Goal: Task Accomplishment & Management: Complete application form

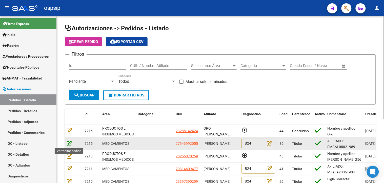
click at [68, 144] on icon at bounding box center [69, 143] width 5 height 6
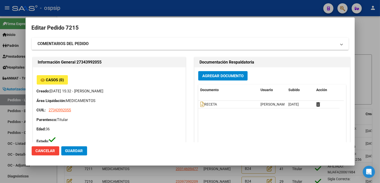
type input "[GEOGRAPHIC_DATA], [STREET_ADDRESS]"
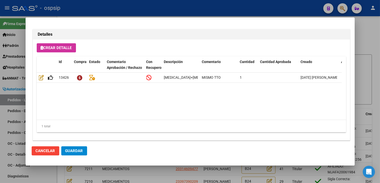
scroll to position [361, 0]
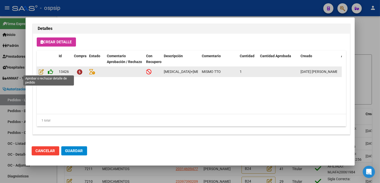
click at [51, 71] on icon at bounding box center [50, 72] width 5 height 6
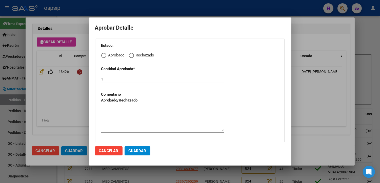
click at [103, 55] on span "Elija una opción" at bounding box center [103, 55] width 0 height 0
click at [104, 55] on input "Aprobado" at bounding box center [103, 55] width 5 height 5
radio input "true"
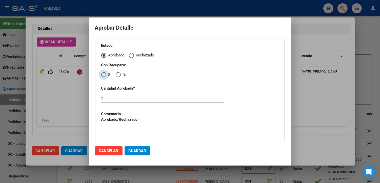
click at [105, 74] on span "Elija una opción" at bounding box center [103, 74] width 5 height 5
click at [105, 74] on input "Si" at bounding box center [103, 74] width 5 height 5
radio input "true"
click at [120, 130] on textarea at bounding box center [162, 139] width 122 height 24
click at [132, 152] on span "Guardar" at bounding box center [137, 150] width 18 height 5
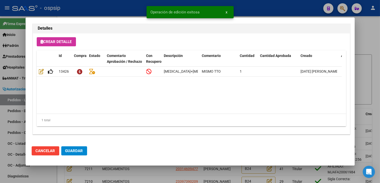
type input "LA PAMPA, [STREET_ADDRESS]"
click at [72, 151] on span "Guardar" at bounding box center [74, 150] width 18 height 5
click at [156, 177] on div at bounding box center [190, 91] width 380 height 183
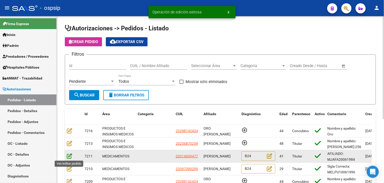
click at [69, 157] on icon at bounding box center [69, 156] width 5 height 6
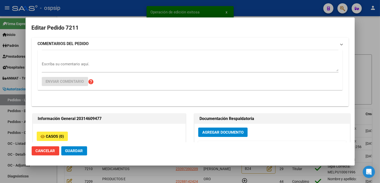
type input "[GEOGRAPHIC_DATA], [PERSON_NAME] 1141"
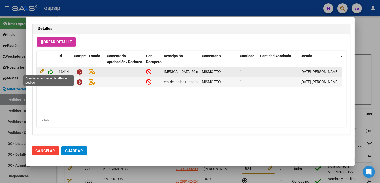
click at [51, 70] on icon at bounding box center [50, 72] width 5 height 6
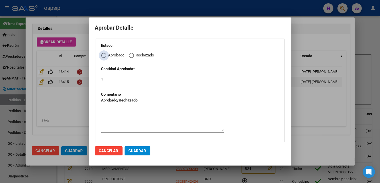
click at [102, 56] on span "Elija una opción" at bounding box center [103, 55] width 5 height 5
click at [102, 56] on input "Aprobado" at bounding box center [103, 55] width 5 height 5
radio input "true"
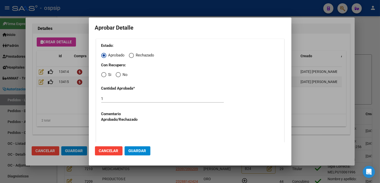
click at [103, 76] on span "Elija una opción" at bounding box center [103, 74] width 5 height 5
click at [103, 76] on input "Si" at bounding box center [103, 74] width 5 height 5
radio input "true"
click at [128, 138] on textarea at bounding box center [162, 139] width 122 height 24
click at [133, 150] on span "Guardar" at bounding box center [137, 150] width 18 height 5
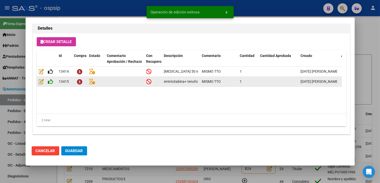
type input "[GEOGRAPHIC_DATA], [PERSON_NAME] 1141"
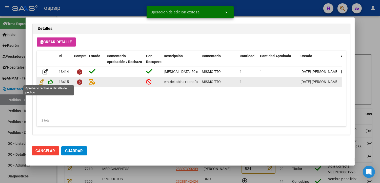
click at [51, 81] on icon at bounding box center [50, 82] width 5 height 6
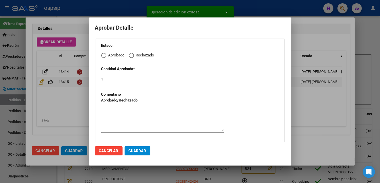
click at [104, 55] on span "Elija una opción" at bounding box center [103, 55] width 5 height 5
click at [104, 55] on input "Aprobado" at bounding box center [103, 55] width 5 height 5
radio input "true"
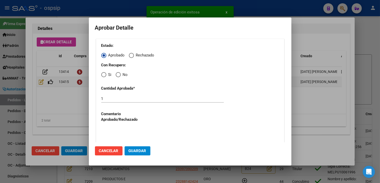
click at [102, 74] on span "Elija una opción" at bounding box center [103, 74] width 5 height 5
click at [102, 74] on input "Si" at bounding box center [103, 74] width 5 height 5
radio input "true"
click at [113, 136] on textarea at bounding box center [162, 139] width 122 height 24
click at [131, 148] on span "Guardar" at bounding box center [137, 150] width 18 height 5
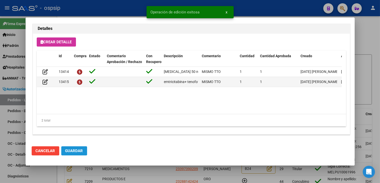
click at [67, 148] on button "Guardar" at bounding box center [74, 150] width 26 height 9
click at [144, 168] on div at bounding box center [190, 91] width 380 height 183
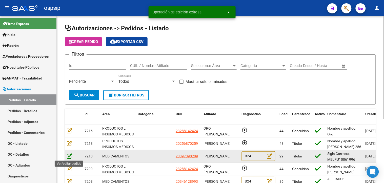
click at [69, 156] on icon at bounding box center [69, 156] width 5 height 6
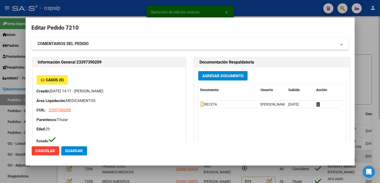
type input "[GEOGRAPHIC_DATA], [PERSON_NAME] SUR, CORBETA [GEOGRAPHIC_DATA] 3975"
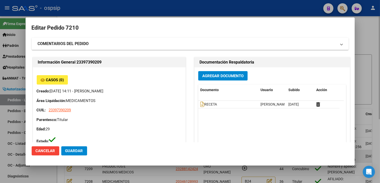
click at [68, 156] on mat-dialog-actions "Cancelar Guardar" at bounding box center [190, 150] width 317 height 17
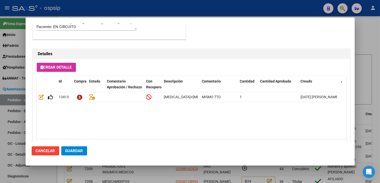
scroll to position [337, 0]
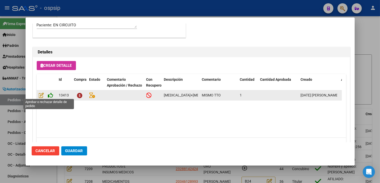
click at [52, 95] on icon at bounding box center [50, 95] width 5 height 6
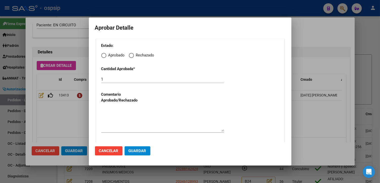
click at [104, 55] on span "Elija una opción" at bounding box center [103, 55] width 5 height 5
click at [104, 55] on input "Aprobado" at bounding box center [103, 55] width 5 height 5
radio input "true"
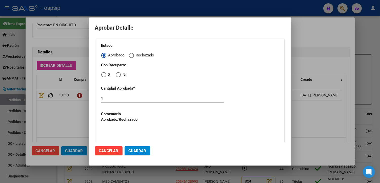
click at [105, 75] on span "Elija una opción" at bounding box center [103, 74] width 5 height 5
click at [105, 75] on input "Si" at bounding box center [103, 74] width 5 height 5
radio input "true"
click at [115, 138] on textarea at bounding box center [162, 139] width 122 height 24
click at [128, 153] on span "Guardar" at bounding box center [137, 150] width 18 height 5
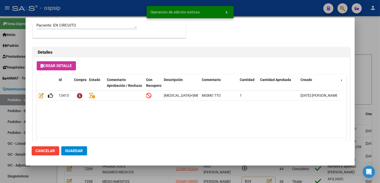
type input "[GEOGRAPHIC_DATA], [PERSON_NAME] SUR, CORBETA [GEOGRAPHIC_DATA] 3975"
click at [72, 149] on span "Guardar" at bounding box center [74, 150] width 18 height 5
click at [143, 171] on div at bounding box center [190, 91] width 380 height 183
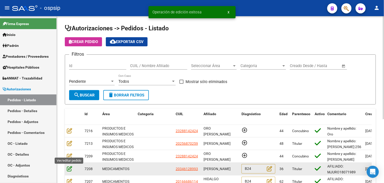
click at [69, 168] on icon at bounding box center [69, 169] width 5 height 6
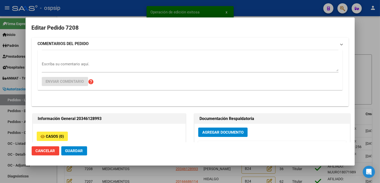
type input "Capital Federal, CABA, [PERSON_NAME] 2719, Piso: 14"
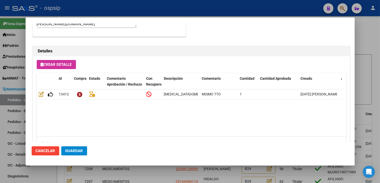
scroll to position [361, 0]
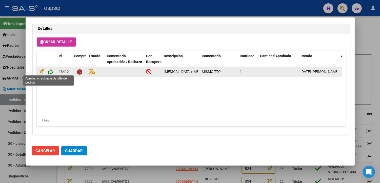
click at [51, 72] on icon at bounding box center [50, 72] width 5 height 6
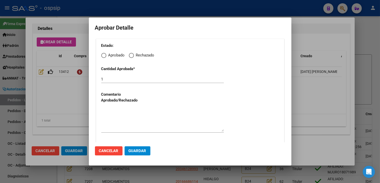
click at [103, 56] on span "Elija una opción" at bounding box center [103, 55] width 5 height 5
click at [103, 56] on input "Aprobado" at bounding box center [103, 55] width 5 height 5
radio input "true"
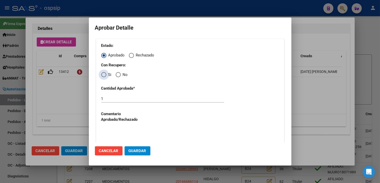
click at [104, 75] on span "Elija una opción" at bounding box center [103, 74] width 5 height 5
click at [104, 75] on input "Si" at bounding box center [103, 74] width 5 height 5
radio input "true"
click at [122, 130] on textarea at bounding box center [162, 139] width 122 height 24
click at [132, 151] on span "Guardar" at bounding box center [137, 150] width 18 height 5
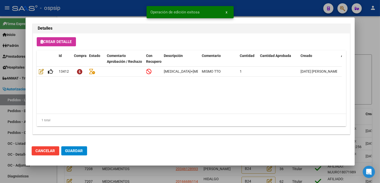
type input "[GEOGRAPHIC_DATA], [STREET_ADDRESS][PERSON_NAME]"
click at [75, 149] on span "Guardar" at bounding box center [74, 150] width 18 height 5
click at [142, 173] on div at bounding box center [190, 91] width 380 height 183
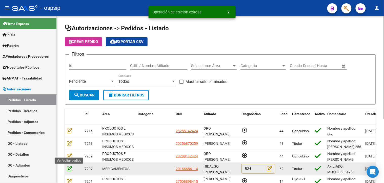
click at [69, 168] on icon at bounding box center [69, 169] width 5 height 6
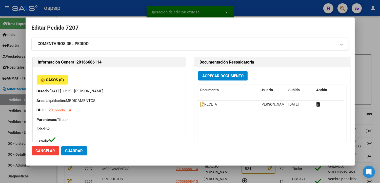
type input "[PERSON_NAME]"
type input "[GEOGRAPHIC_DATA], [PERSON_NAME] 1586"
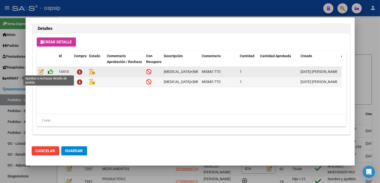
click at [51, 72] on icon at bounding box center [50, 72] width 5 height 6
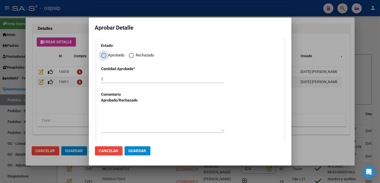
click at [103, 56] on span "Elija una opción" at bounding box center [103, 55] width 5 height 5
click at [103, 56] on input "Aprobado" at bounding box center [103, 55] width 5 height 5
radio input "true"
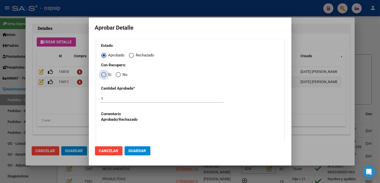
drag, startPoint x: 103, startPoint y: 75, endPoint x: 105, endPoint y: 81, distance: 6.8
click at [103, 76] on span "Elija una opción" at bounding box center [103, 74] width 5 height 5
click at [103, 76] on input "Si" at bounding box center [103, 74] width 5 height 5
radio input "true"
click at [132, 131] on textarea at bounding box center [162, 139] width 122 height 24
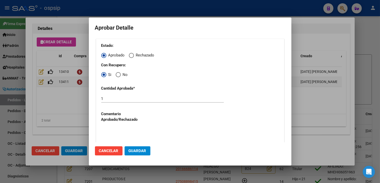
click at [128, 151] on span "Guardar" at bounding box center [137, 150] width 18 height 5
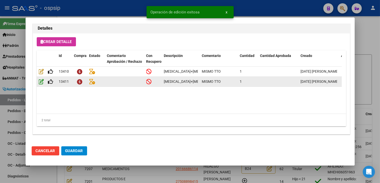
type input "HIDALGO [PERSON_NAME]"
type input "[GEOGRAPHIC_DATA], [PERSON_NAME] 1586"
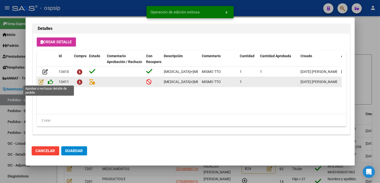
click at [50, 82] on icon at bounding box center [50, 82] width 5 height 6
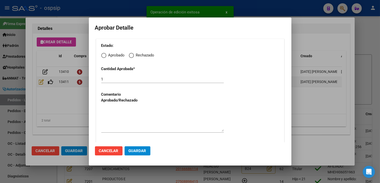
click at [102, 56] on span "Elija una opción" at bounding box center [103, 55] width 5 height 5
click at [102, 56] on input "Aprobado" at bounding box center [103, 55] width 5 height 5
radio input "true"
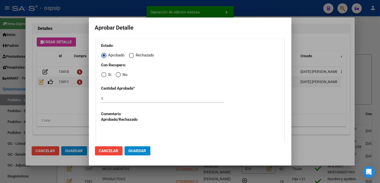
drag, startPoint x: 105, startPoint y: 76, endPoint x: 107, endPoint y: 80, distance: 4.4
click at [105, 77] on span "Elija una opción" at bounding box center [103, 74] width 5 height 5
click at [105, 77] on input "Si" at bounding box center [103, 74] width 5 height 5
radio input "true"
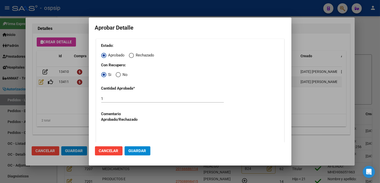
click at [120, 131] on textarea at bounding box center [162, 139] width 122 height 24
click at [133, 147] on button "Guardar" at bounding box center [137, 150] width 26 height 9
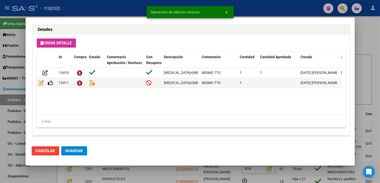
click at [68, 152] on span "Guardar" at bounding box center [74, 150] width 18 height 5
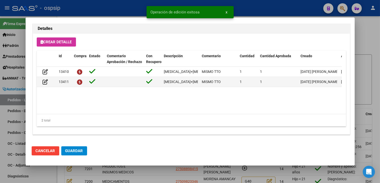
click at [155, 180] on div at bounding box center [190, 91] width 380 height 183
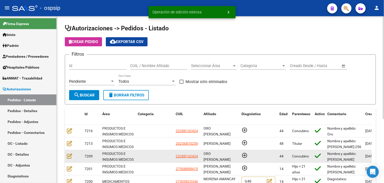
scroll to position [0, 0]
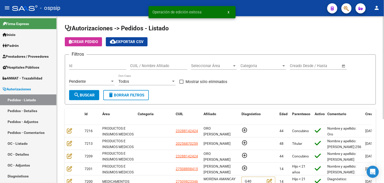
click at [212, 66] on span "Seleccionar Área" at bounding box center [211, 65] width 41 height 5
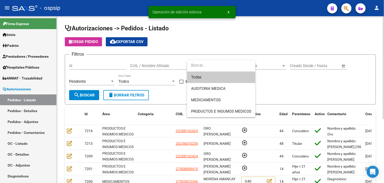
click at [212, 66] on input "dropdown search" at bounding box center [221, 65] width 68 height 11
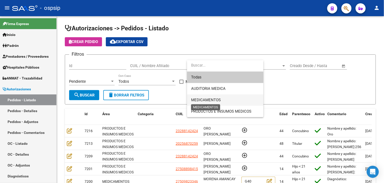
click at [200, 98] on span "MEDICAMENTOS" at bounding box center [206, 100] width 30 height 5
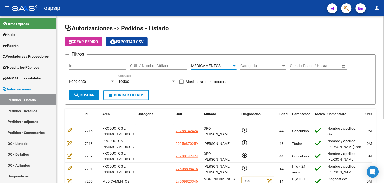
click at [90, 100] on button "search Buscar" at bounding box center [84, 95] width 30 height 10
